Goal: Task Accomplishment & Management: Manage account settings

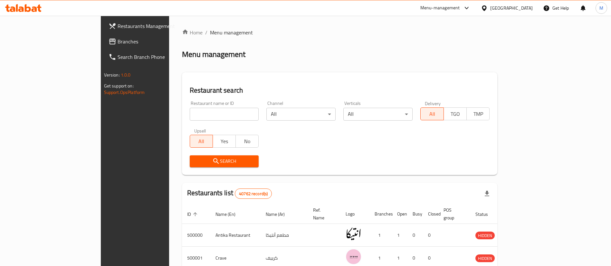
click at [190, 111] on input "search" at bounding box center [224, 114] width 69 height 13
type input "[PERSON_NAME] and basal"
click button "Search" at bounding box center [224, 162] width 69 height 12
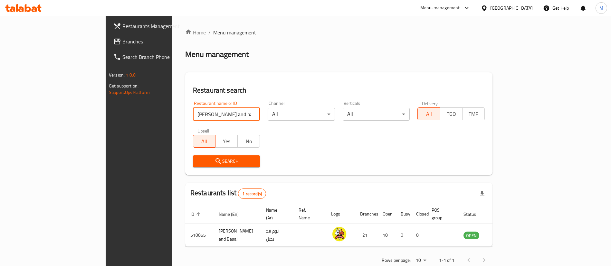
scroll to position [8, 0]
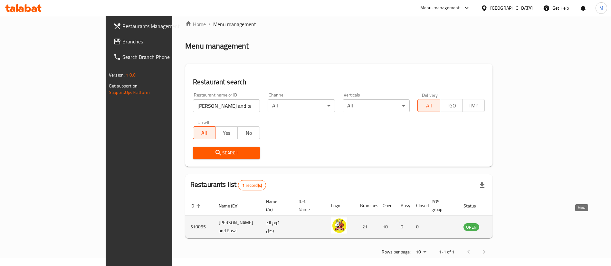
click at [505, 225] on icon "enhanced table" at bounding box center [501, 227] width 7 height 5
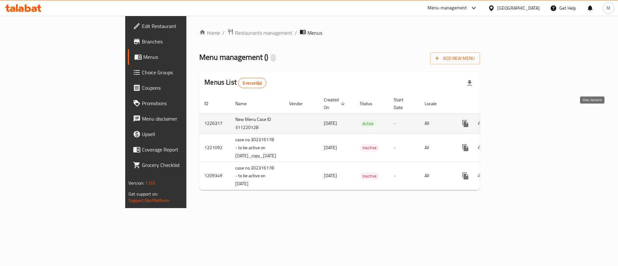
click at [516, 120] on icon "enhanced table" at bounding box center [512, 124] width 8 height 8
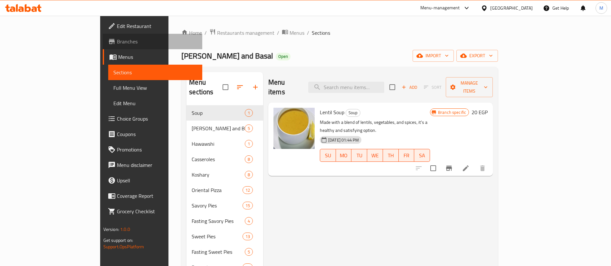
click at [117, 43] on span "Branches" at bounding box center [157, 42] width 80 height 8
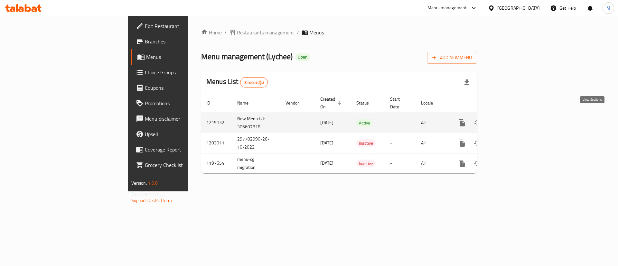
click at [513, 119] on icon "enhanced table" at bounding box center [509, 123] width 8 height 8
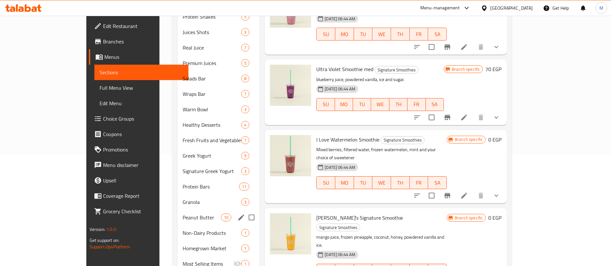
scroll to position [113, 0]
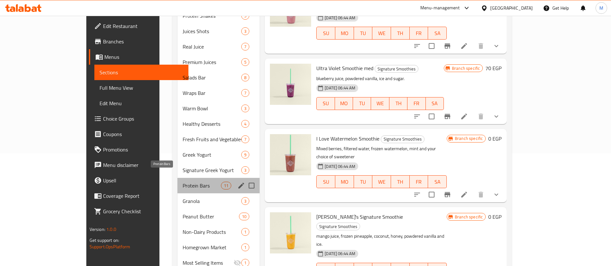
click at [183, 182] on span "Protein Bars" at bounding box center [202, 186] width 38 height 8
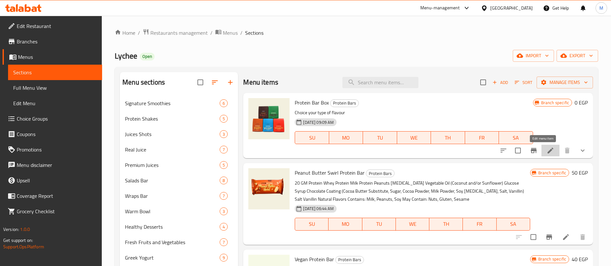
click at [547, 149] on icon at bounding box center [551, 151] width 8 height 8
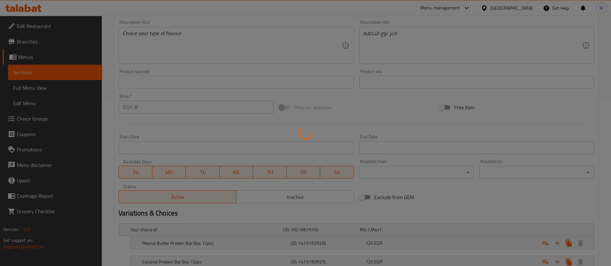
scroll to position [269, 0]
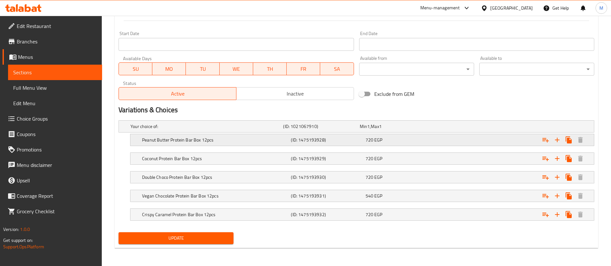
click at [309, 134] on div "Peanut Butter Protein Bar Box 12pcs (ID: 1475193928) 720 EGP" at bounding box center [358, 127] width 458 height 14
